Goal: Entertainment & Leisure: Consume media (video, audio)

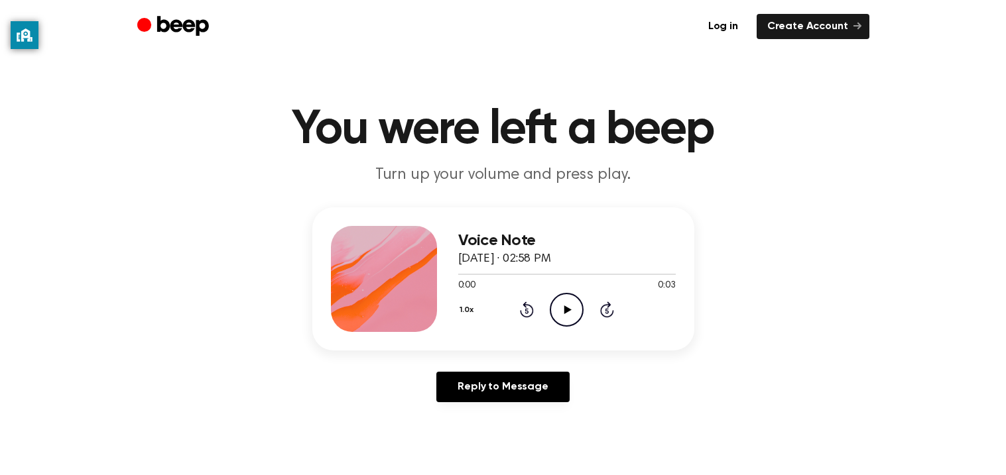
click at [523, 383] on link "Reply to Message" at bounding box center [502, 387] width 133 height 30
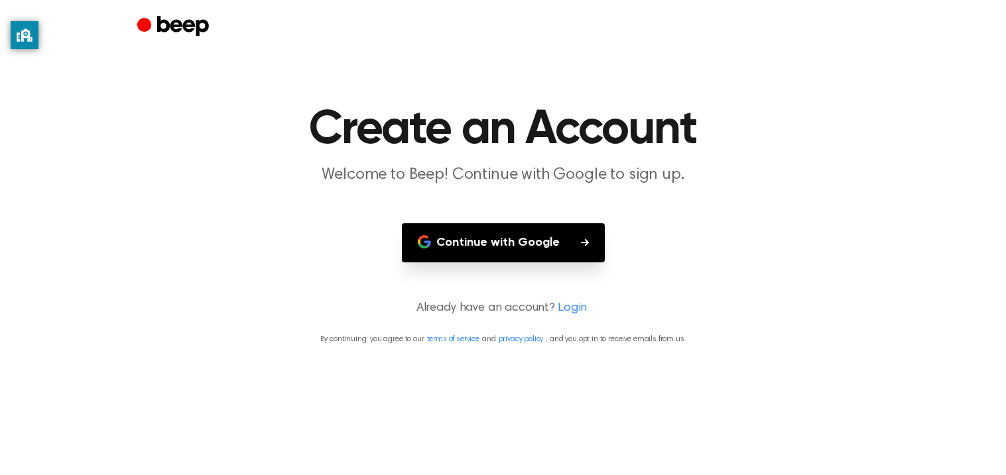
click at [590, 237] on button "Continue with Google" at bounding box center [503, 242] width 203 height 39
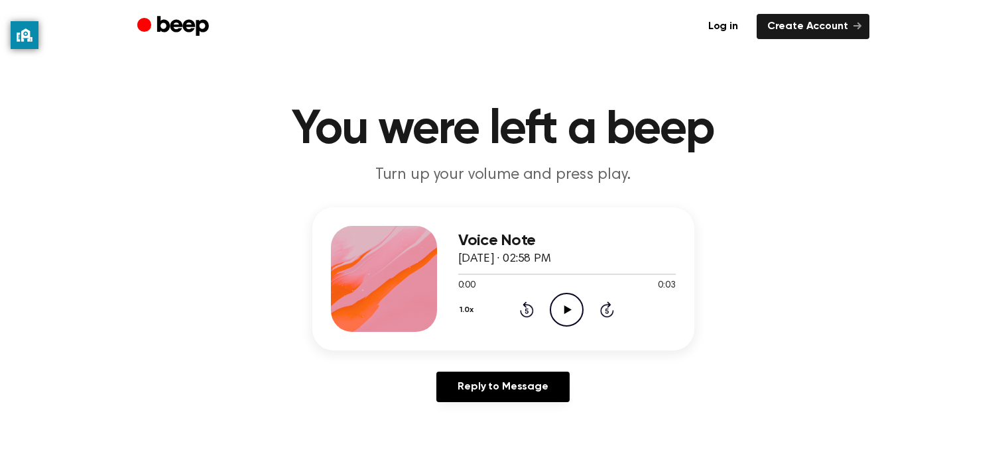
click at [556, 298] on icon "Play Audio" at bounding box center [567, 310] width 34 height 34
click at [581, 306] on icon "Play Audio" at bounding box center [567, 310] width 34 height 34
click at [565, 302] on icon "Play Audio" at bounding box center [567, 310] width 34 height 34
click at [567, 312] on icon "Play Audio" at bounding box center [567, 310] width 34 height 34
click at [555, 315] on icon "Play Audio" at bounding box center [567, 310] width 34 height 34
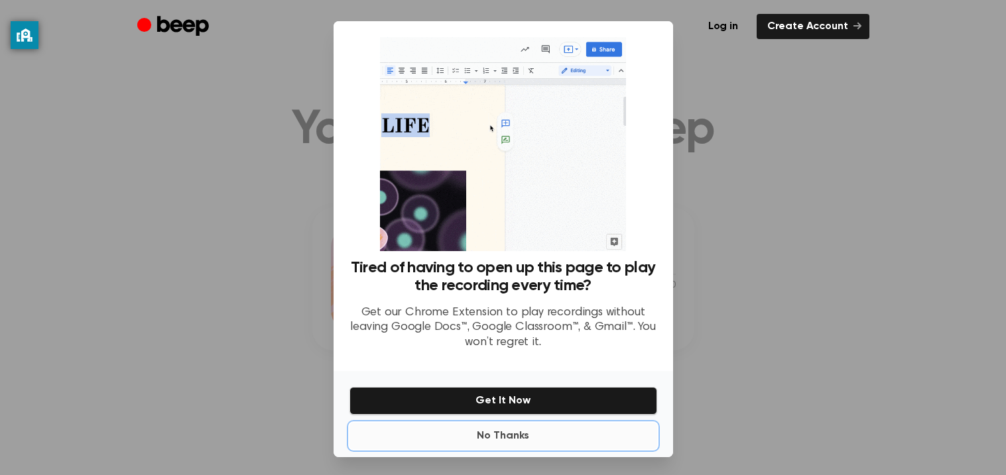
click at [526, 434] on button "No Thanks" at bounding box center [503, 436] width 308 height 27
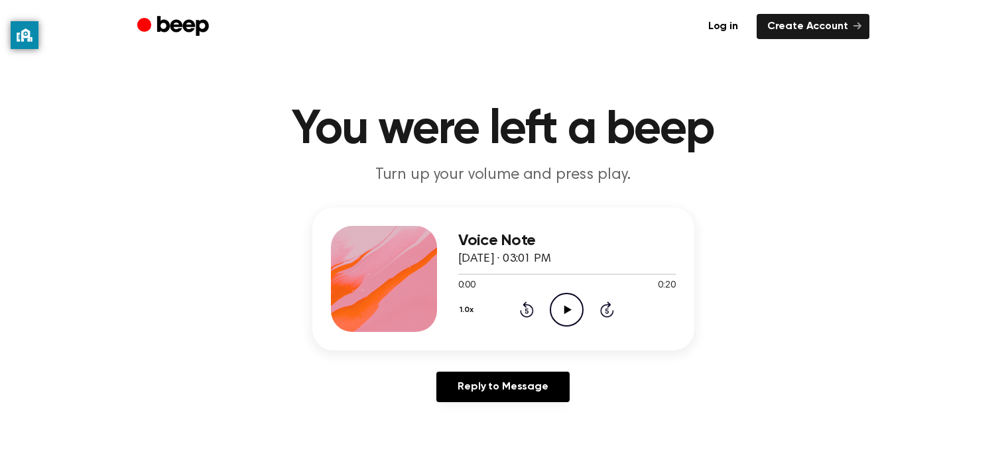
click at [581, 314] on circle at bounding box center [566, 310] width 32 height 32
click at [574, 300] on icon "Play Audio" at bounding box center [567, 310] width 34 height 34
click at [570, 302] on icon "Play Audio" at bounding box center [567, 310] width 34 height 34
click at [565, 308] on icon at bounding box center [567, 310] width 7 height 9
